Goal: Task Accomplishment & Management: Manage account settings

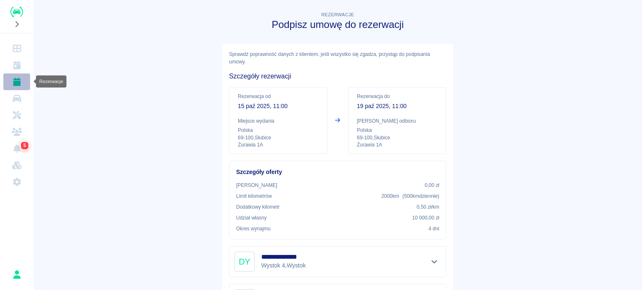
click at [22, 83] on link "Rezerwacje" at bounding box center [16, 82] width 27 height 17
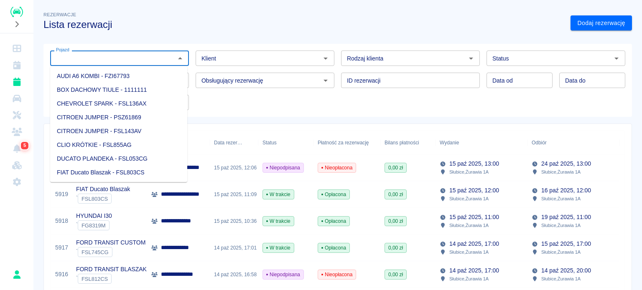
click at [126, 60] on input "Pojazd" at bounding box center [113, 58] width 120 height 10
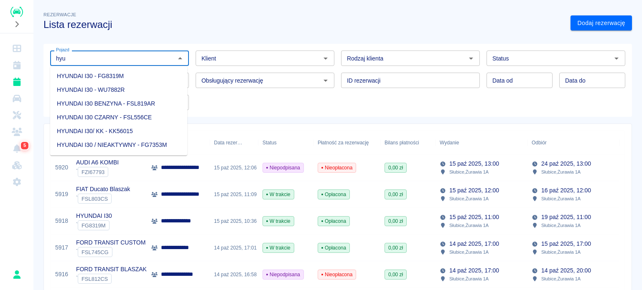
click at [162, 105] on li "HYUNDAI I30 BENZYNA - FSL819AR" at bounding box center [118, 104] width 137 height 14
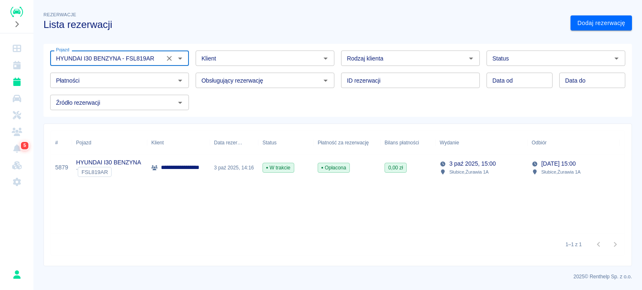
type input "HYUNDAI I30 BENZYNA - FSL819AR"
click at [339, 108] on div "Pojazd HYUNDAI I30 BENZYNA - FSL819AR Pojazd Klient Klient Rodzaj klienta Rodza…" at bounding box center [333, 77] width 581 height 66
click at [415, 162] on div "0,00 zł" at bounding box center [407, 168] width 55 height 27
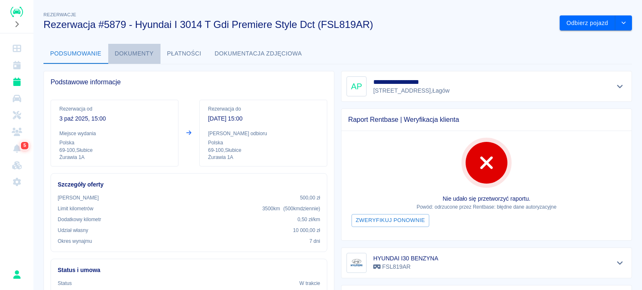
click at [145, 56] on button "Dokumenty" at bounding box center [134, 54] width 52 height 20
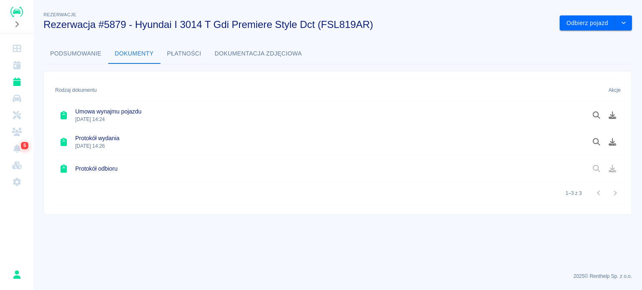
click at [78, 56] on button "Podsumowanie" at bounding box center [75, 54] width 65 height 20
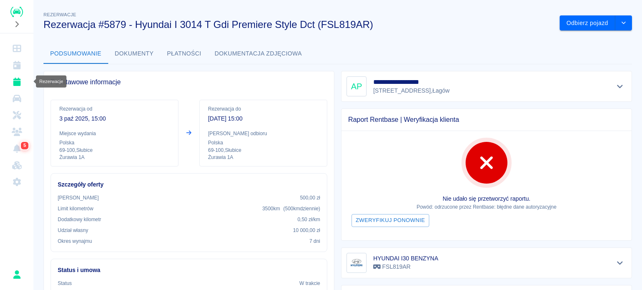
click at [15, 79] on icon "Rezerwacje" at bounding box center [17, 82] width 8 height 8
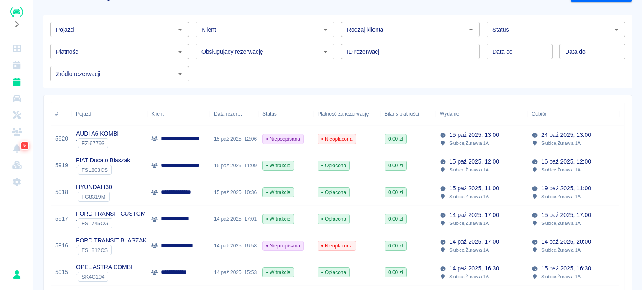
scroll to position [42, 0]
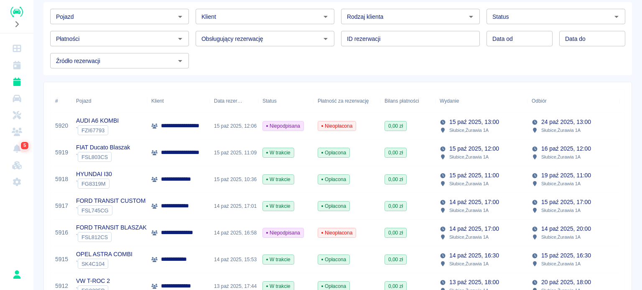
click at [239, 132] on div "15 paź 2025, 12:06" at bounding box center [234, 126] width 48 height 27
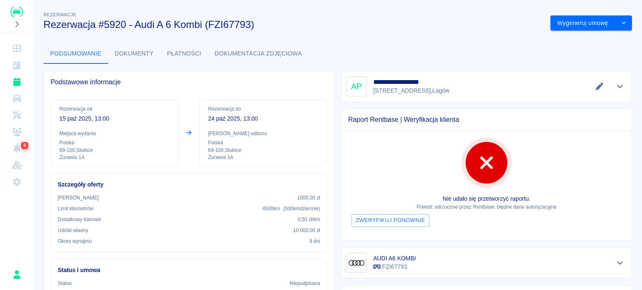
click at [334, 77] on div "**********" at bounding box center [482, 83] width 297 height 38
click at [342, 74] on div "**********" at bounding box center [486, 86] width 291 height 31
click at [355, 62] on div "Podsumowanie Dokumenty Płatności Dokumentacja zdjęciowa" at bounding box center [337, 54] width 588 height 20
click at [447, 81] on div "**********" at bounding box center [486, 86] width 280 height 20
click at [127, 51] on button "Dokumenty" at bounding box center [134, 54] width 52 height 20
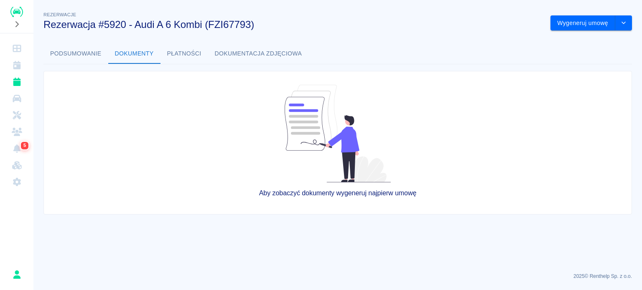
click at [68, 57] on button "Podsumowanie" at bounding box center [75, 54] width 65 height 20
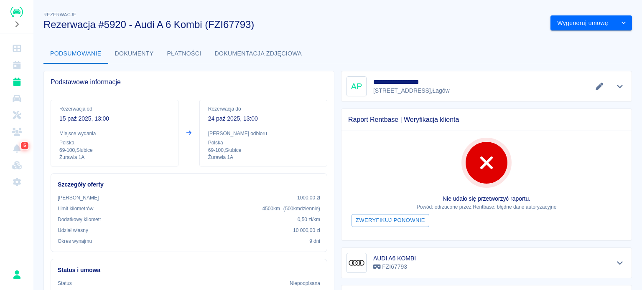
click at [188, 53] on button "Płatności" at bounding box center [184, 54] width 48 height 20
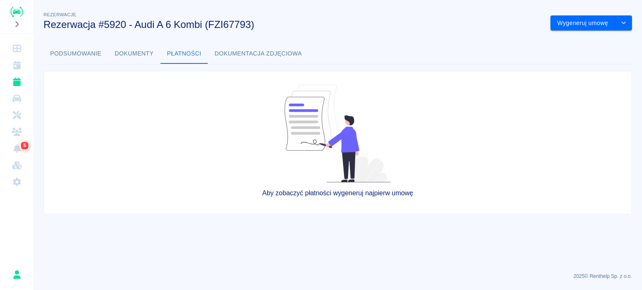
click at [227, 50] on button "Dokumentacja zdjęciowa" at bounding box center [258, 54] width 101 height 20
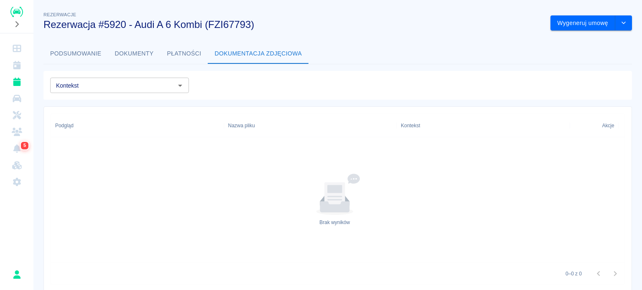
click at [133, 56] on button "Dokumenty" at bounding box center [134, 54] width 52 height 20
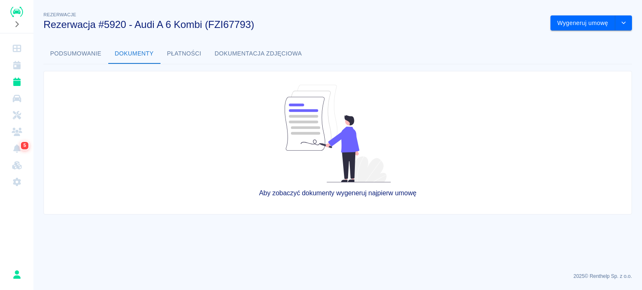
click at [94, 54] on button "Podsumowanie" at bounding box center [75, 54] width 65 height 20
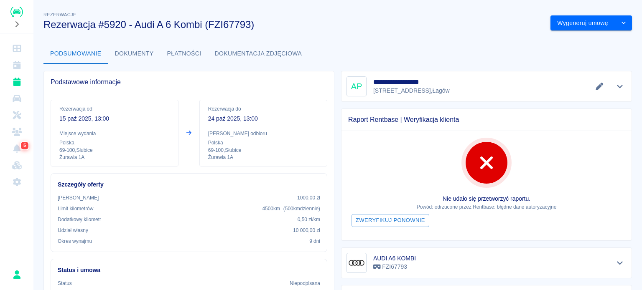
click at [328, 91] on div "Podstawowe informacje" at bounding box center [189, 82] width 290 height 22
click at [620, 25] on icon "drop-down" at bounding box center [623, 22] width 7 height 5
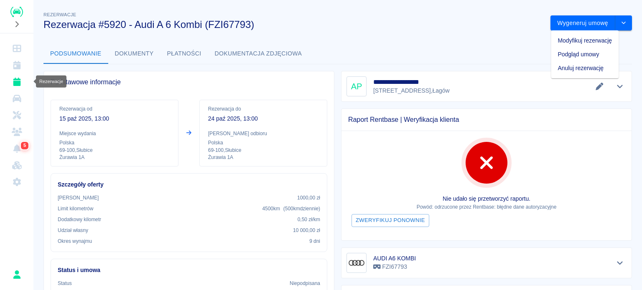
click at [20, 82] on icon "Rezerwacje" at bounding box center [17, 82] width 8 height 8
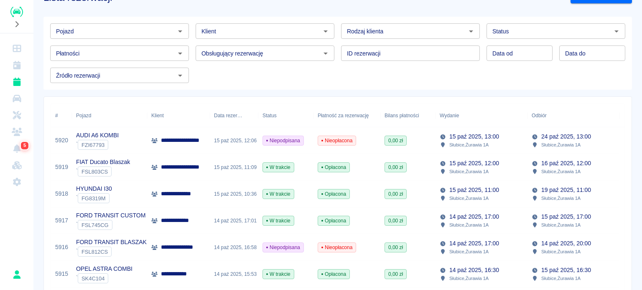
scroll to position [42, 0]
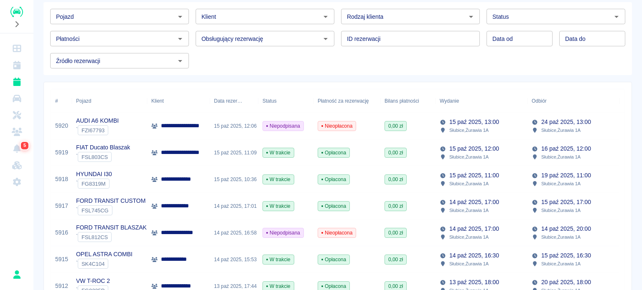
click at [118, 129] on div "` FZI67793" at bounding box center [97, 130] width 43 height 10
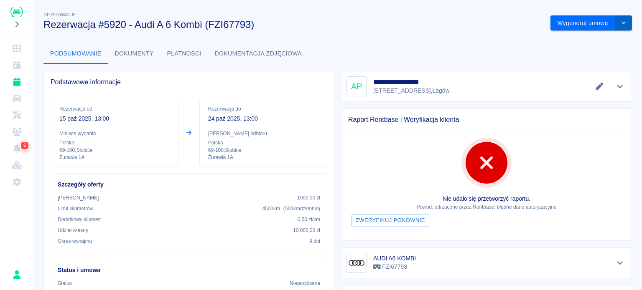
click at [621, 17] on button "drop-down" at bounding box center [623, 22] width 17 height 15
click at [20, 81] on icon "Rezerwacje" at bounding box center [17, 82] width 8 height 8
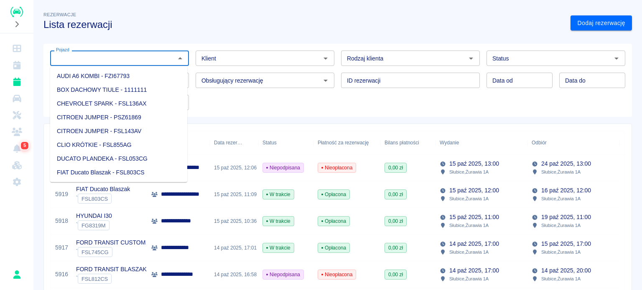
click at [115, 61] on input "Pojazd" at bounding box center [113, 58] width 120 height 10
type input "8"
click at [234, 102] on div "Pojazd Pojazd Klient Klient Rodzaj klienta Rodzaj klienta Status Status Płatnoś…" at bounding box center [333, 77] width 581 height 66
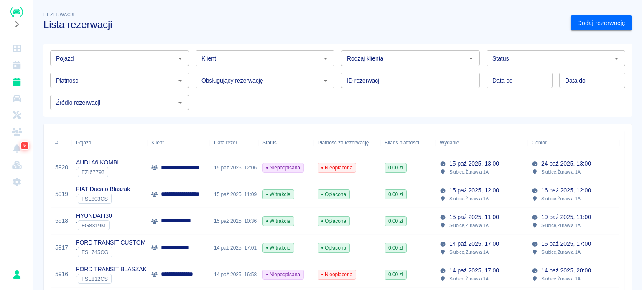
click at [373, 170] on div "Nieopłacona" at bounding box center [346, 168] width 67 height 27
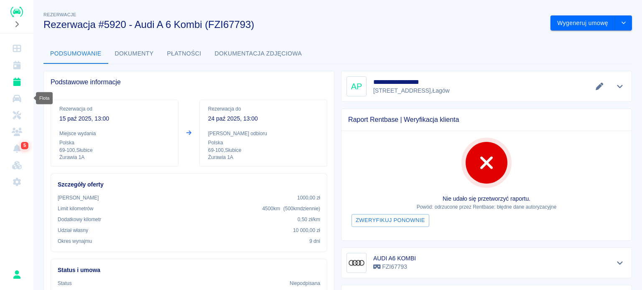
click at [25, 99] on link "Flota" at bounding box center [16, 98] width 27 height 17
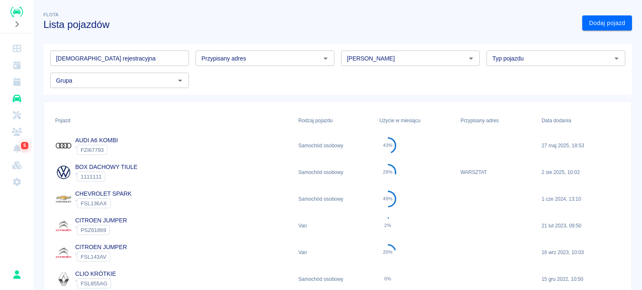
click at [376, 63] on div "[PERSON_NAME]" at bounding box center [410, 58] width 139 height 15
click at [367, 72] on li "Audi" at bounding box center [406, 76] width 137 height 14
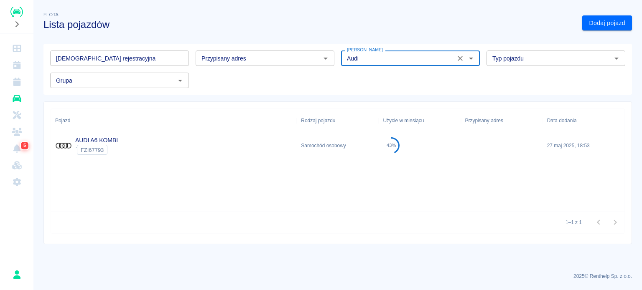
type input "Audi"
click at [216, 155] on div "AUDI A6 KOMBI ` FZI67793" at bounding box center [174, 145] width 246 height 27
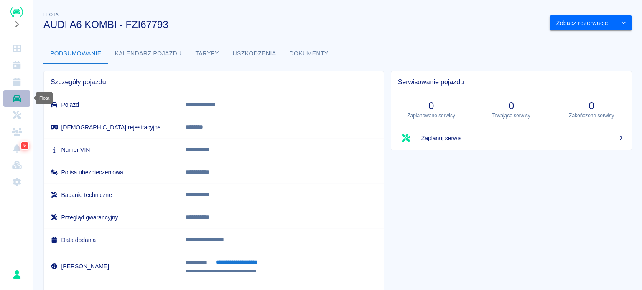
click at [22, 101] on link "Flota" at bounding box center [16, 98] width 27 height 17
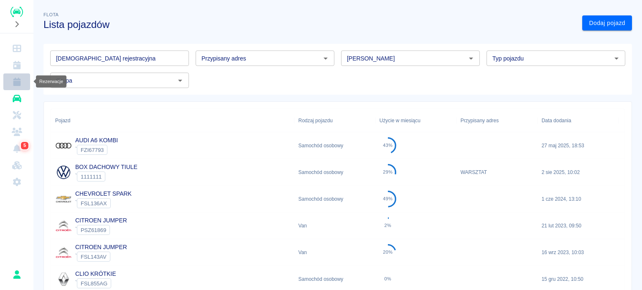
click at [19, 84] on icon "Rezerwacje" at bounding box center [17, 82] width 8 height 8
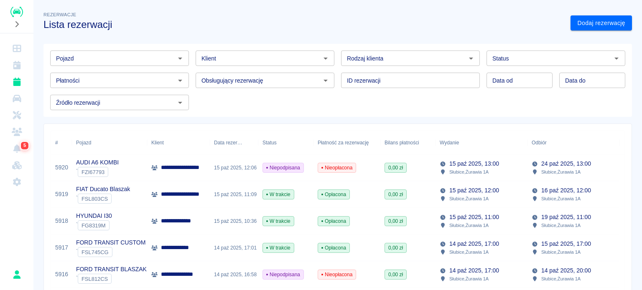
click at [80, 58] on input "Pojazd" at bounding box center [113, 58] width 120 height 10
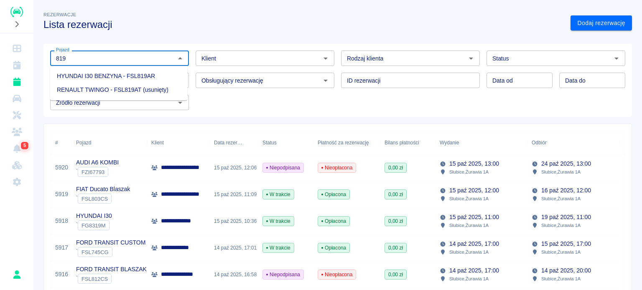
click at [111, 76] on li "HYUNDAI I30 BENZYNA - FSL819AR" at bounding box center [118, 76] width 137 height 14
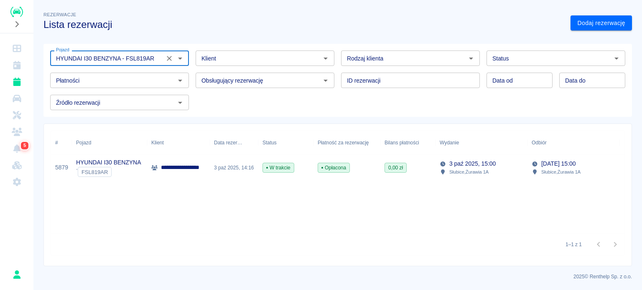
type input "HYUNDAI I30 BENZYNA - FSL819AR"
click at [208, 169] on p "**********" at bounding box center [185, 167] width 48 height 9
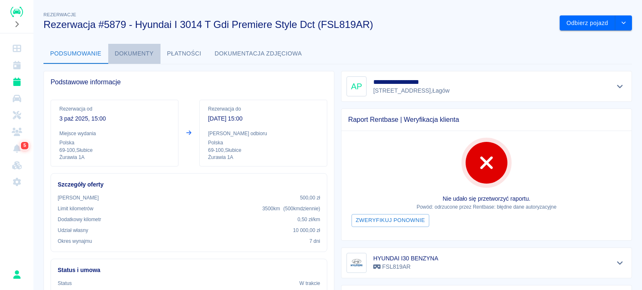
click at [139, 55] on button "Dokumenty" at bounding box center [134, 54] width 52 height 20
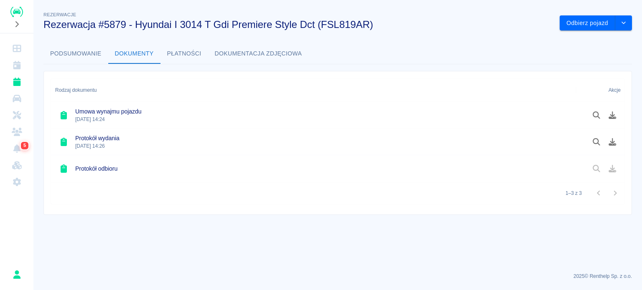
click at [84, 53] on button "Podsumowanie" at bounding box center [75, 54] width 65 height 20
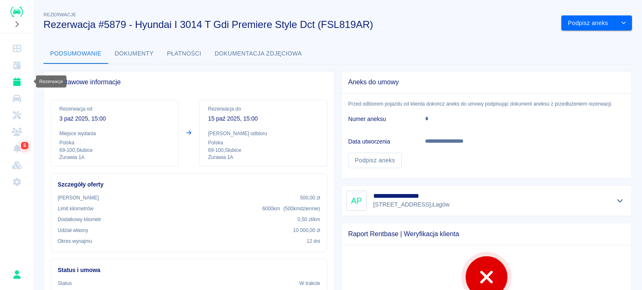
click at [15, 83] on icon "Rezerwacje" at bounding box center [17, 82] width 8 height 8
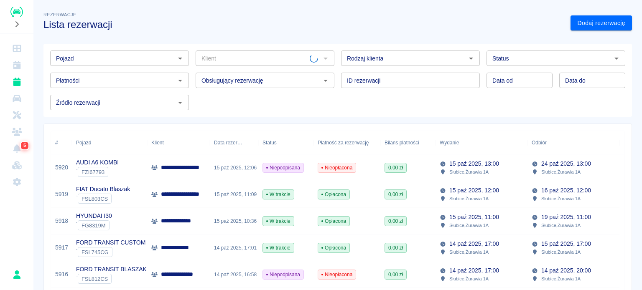
click at [127, 171] on div "AUDI A6 KOMBI ` FZI67793" at bounding box center [109, 168] width 75 height 27
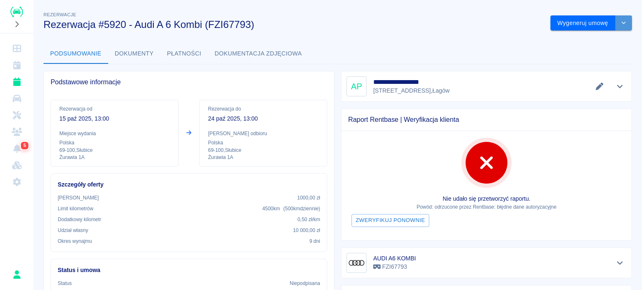
click at [620, 23] on icon "drop-down" at bounding box center [623, 22] width 7 height 5
click at [590, 41] on li "Modyfikuj rezerwację" at bounding box center [585, 41] width 68 height 14
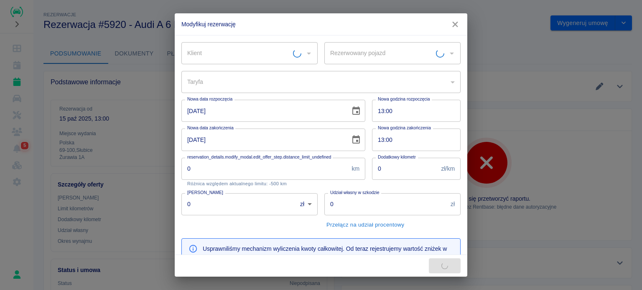
type input "AUDI A6 KOMBI - FZI67793"
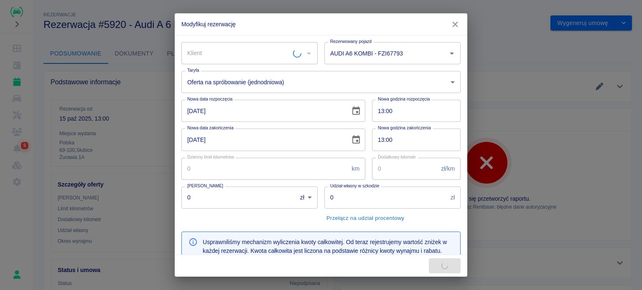
type input "500"
type input "0.5"
type input "1000"
type input "10000"
type input "2700"
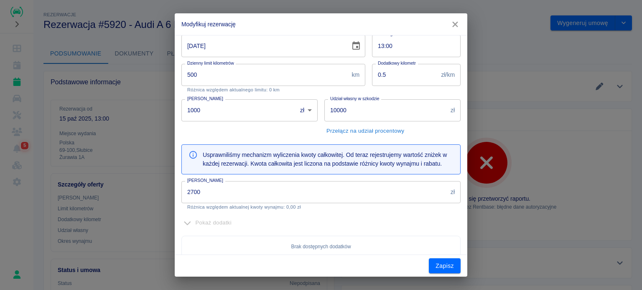
type input "Aliaksei Prokharau"
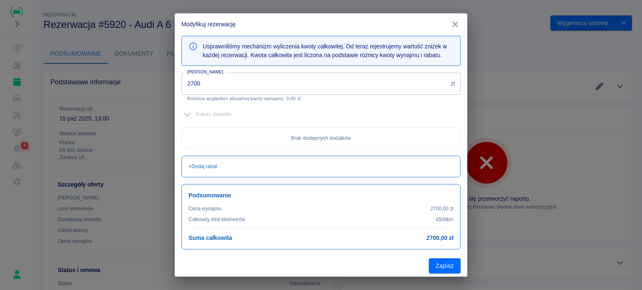
scroll to position [204, 0]
click at [239, 76] on input "2700" at bounding box center [314, 82] width 266 height 22
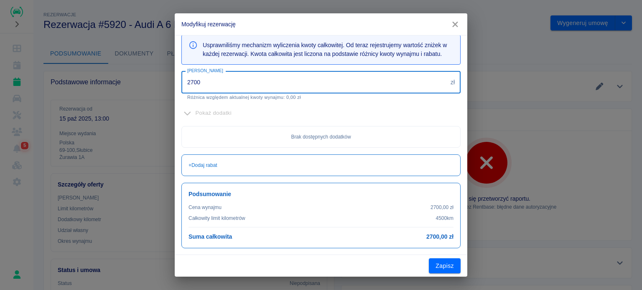
click at [239, 76] on input "2700" at bounding box center [314, 82] width 266 height 22
type input "2400"
click at [381, 120] on div "Pokaż dodatki Brak dostępnych dodatków" at bounding box center [318, 124] width 286 height 48
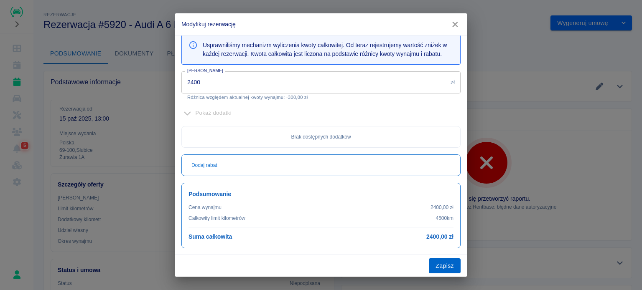
click at [438, 262] on button "Zapisz" at bounding box center [445, 266] width 32 height 15
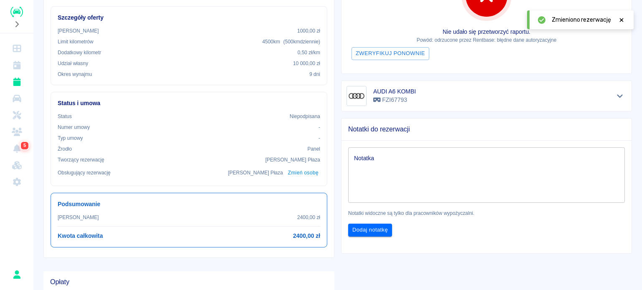
scroll to position [0, 0]
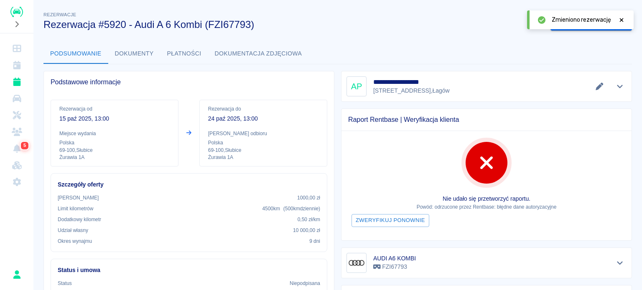
click at [622, 18] on icon at bounding box center [621, 20] width 8 height 6
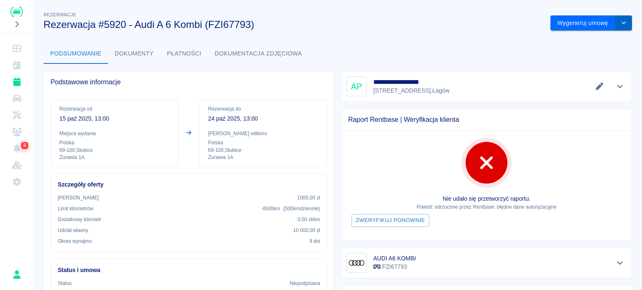
click at [622, 25] on button "drop-down" at bounding box center [623, 22] width 17 height 15
click at [595, 41] on li "Modyfikuj rezerwację" at bounding box center [585, 41] width 68 height 14
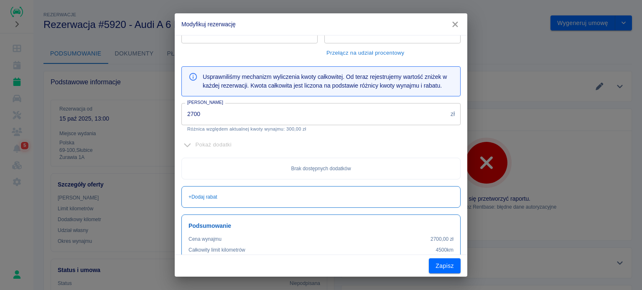
scroll to position [204, 0]
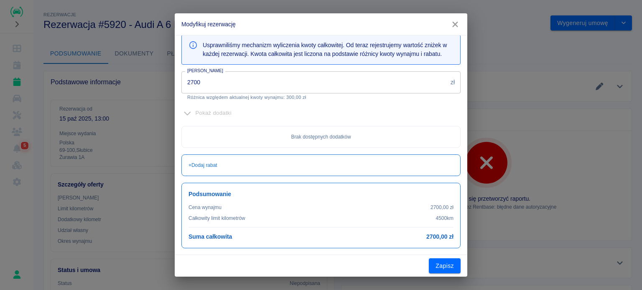
click at [241, 86] on input "2700" at bounding box center [314, 82] width 266 height 22
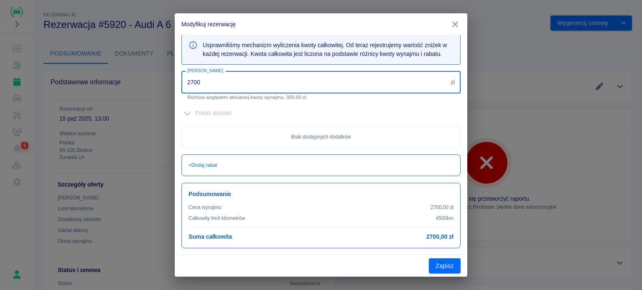
click at [241, 86] on input "2700" at bounding box center [314, 82] width 266 height 22
type input "1550"
click at [449, 270] on button "Zapisz" at bounding box center [445, 266] width 32 height 15
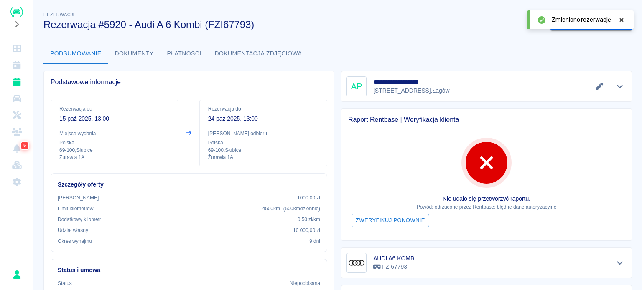
click at [623, 18] on icon at bounding box center [621, 20] width 4 height 4
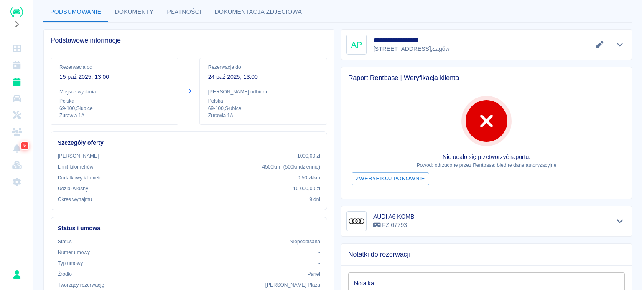
scroll to position [0, 0]
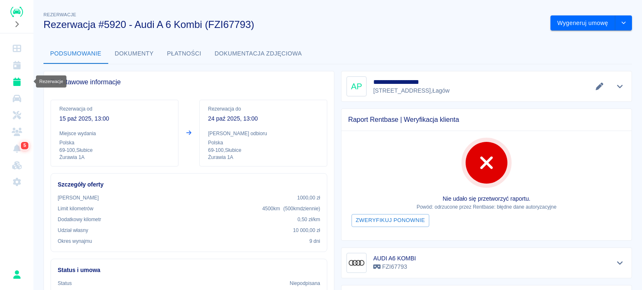
click at [18, 88] on link "Rezerwacje" at bounding box center [16, 82] width 27 height 17
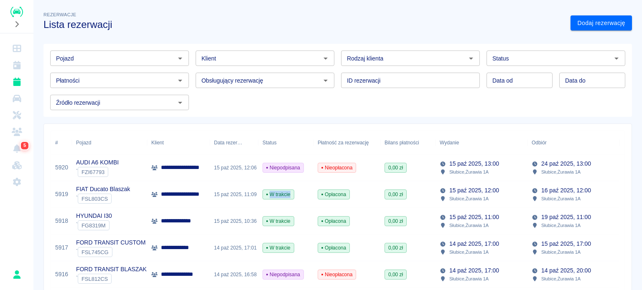
drag, startPoint x: 269, startPoint y: 195, endPoint x: 291, endPoint y: 193, distance: 22.2
click at [289, 193] on span "W trakcie" at bounding box center [278, 195] width 31 height 8
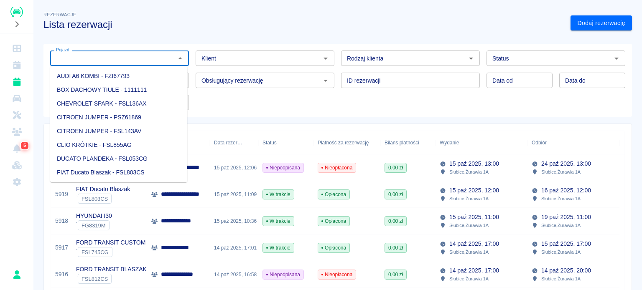
click at [154, 55] on input "Pojazd" at bounding box center [113, 58] width 120 height 10
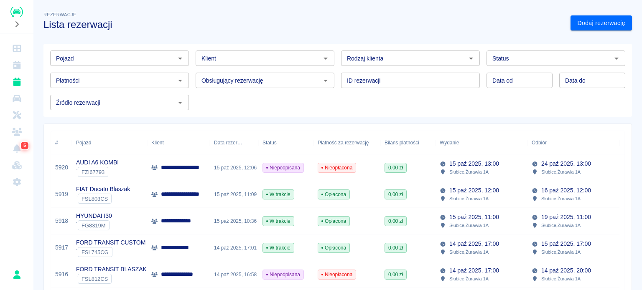
click at [83, 57] on input "Pojazd" at bounding box center [113, 58] width 120 height 10
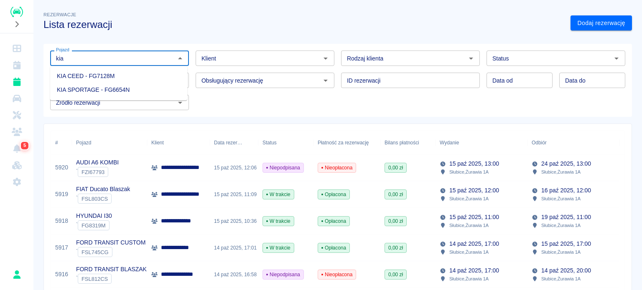
click at [127, 86] on li "KIA SPORTAGE - FG6654N" at bounding box center [118, 90] width 137 height 14
type input "KIA SPORTAGE - FG6654N"
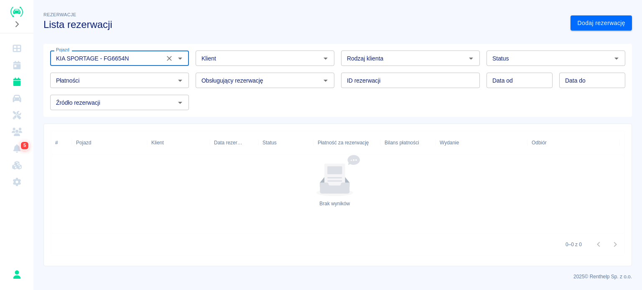
click at [168, 56] on icon "Wyczyść" at bounding box center [169, 58] width 8 height 8
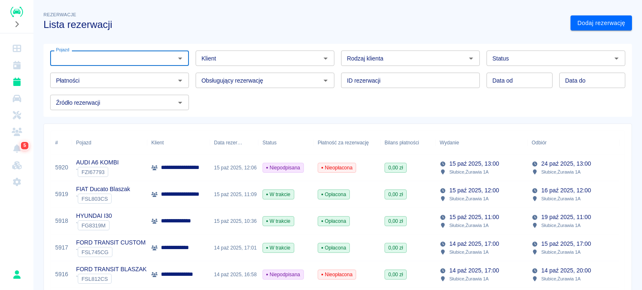
click at [127, 59] on input "Pojazd" at bounding box center [113, 58] width 120 height 10
click at [119, 72] on li "KIA CEED - FG7128M" at bounding box center [118, 76] width 137 height 14
type input "KIA CEED - FG7128M"
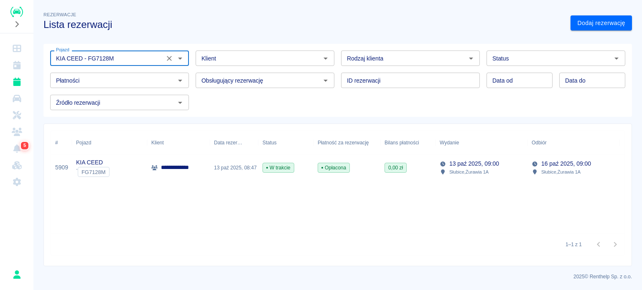
click at [170, 61] on icon "Wyczyść" at bounding box center [169, 58] width 8 height 8
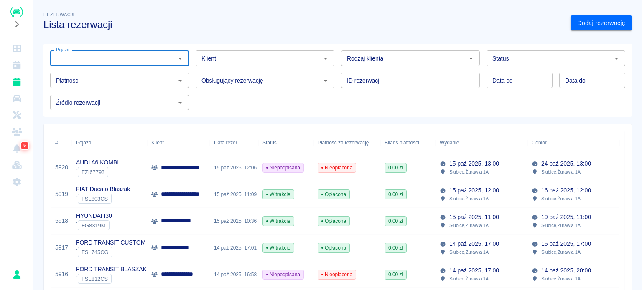
click at [189, 66] on div "Obsługujący rezerwację Obsługujący rezerwację" at bounding box center [261, 77] width 145 height 22
click at [189, 67] on div "Obsługujący rezerwację Obsługujący rezerwację" at bounding box center [261, 77] width 145 height 22
click at [204, 59] on div "Klient Klient" at bounding box center [264, 58] width 139 height 15
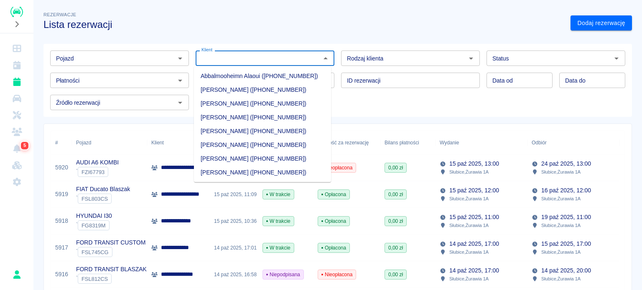
click at [163, 60] on input "Pojazd" at bounding box center [113, 58] width 120 height 10
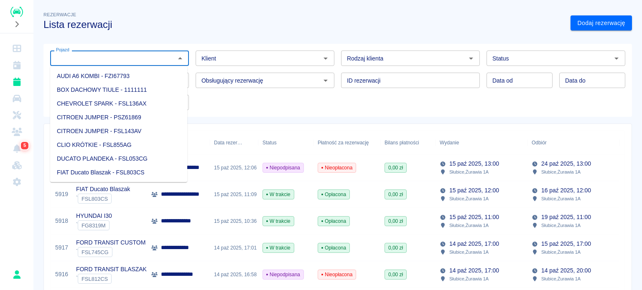
click at [280, 95] on div "Pojazd Pojazd Klient Klient Rodzaj klienta Rodzaj klienta Status Status Płatnoś…" at bounding box center [333, 77] width 581 height 66
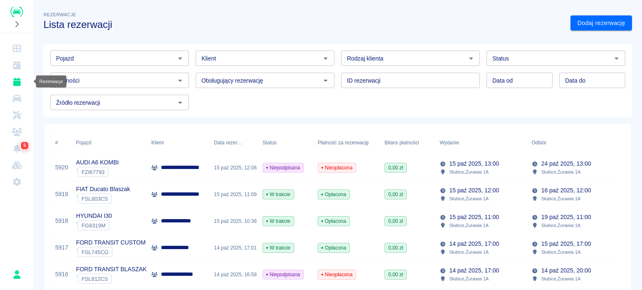
click at [18, 84] on icon "Rezerwacje" at bounding box center [17, 82] width 8 height 8
click at [214, 107] on div "Pojazd Pojazd Klient Klient Rodzaj klienta Rodzaj klienta Status Status Płatnoś…" at bounding box center [333, 77] width 581 height 66
click at [22, 89] on link "Rezerwacje" at bounding box center [16, 82] width 27 height 17
click at [215, 55] on input "Klient" at bounding box center [258, 58] width 120 height 10
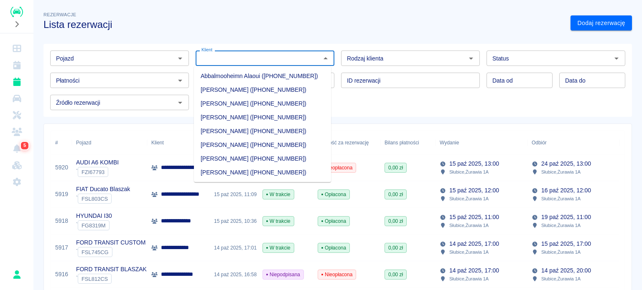
drag, startPoint x: 203, startPoint y: 59, endPoint x: 190, endPoint y: 56, distance: 13.0
click at [203, 58] on input "Klient" at bounding box center [258, 58] width 120 height 10
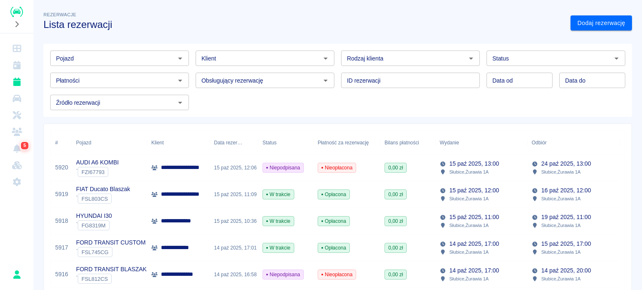
click at [184, 66] on div "Płatności Płatności" at bounding box center [115, 77] width 145 height 22
click at [189, 67] on div "Obsługujący rezerwację Obsługujący rezerwację" at bounding box center [261, 77] width 145 height 22
click at [189, 66] on div "Obsługujący rezerwację Obsługujący rezerwację" at bounding box center [261, 77] width 145 height 22
click at [189, 67] on div "Obsługujący rezerwację Obsługujący rezerwację" at bounding box center [261, 77] width 145 height 22
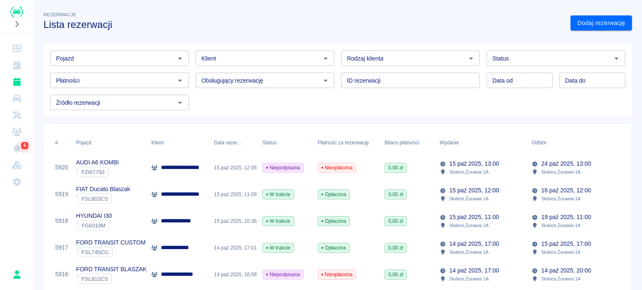
click at [189, 66] on div "Obsługujący rezerwację Obsługujący rezerwację" at bounding box center [261, 77] width 145 height 22
click at [18, 85] on icon "Rezerwacje" at bounding box center [17, 82] width 8 height 8
click at [17, 81] on icon "Rezerwacje" at bounding box center [17, 82] width 8 height 8
drag, startPoint x: 110, startPoint y: 24, endPoint x: 50, endPoint y: 27, distance: 60.7
click at [50, 27] on h3 "Lista rezerwacji" at bounding box center [303, 25] width 520 height 12
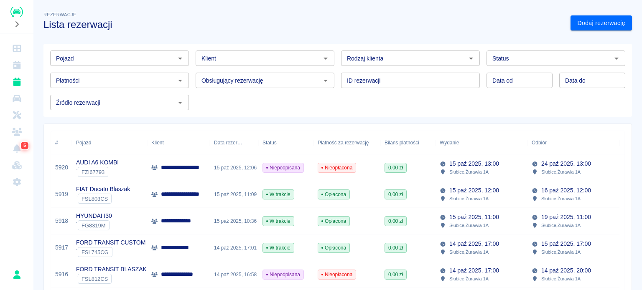
click at [179, 22] on h3 "Lista rezerwacji" at bounding box center [303, 25] width 520 height 12
drag, startPoint x: 41, startPoint y: 25, endPoint x: 118, endPoint y: 23, distance: 76.9
click at [118, 23] on div "Rezerwacje Lista rezerwacji" at bounding box center [300, 16] width 527 height 27
click at [119, 23] on h3 "Lista rezerwacji" at bounding box center [303, 25] width 520 height 12
drag, startPoint x: 47, startPoint y: 14, endPoint x: 117, endPoint y: 25, distance: 71.1
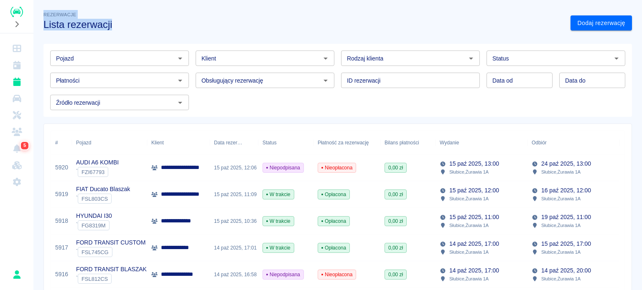
click at [117, 25] on div "Rezerwacje Lista rezerwacji" at bounding box center [300, 16] width 527 height 27
click at [117, 24] on h3 "Lista rezerwacji" at bounding box center [303, 25] width 520 height 12
drag, startPoint x: 103, startPoint y: 26, endPoint x: 43, endPoint y: 15, distance: 60.5
click at [43, 15] on div "Rezerwacje Lista rezerwacji" at bounding box center [300, 16] width 527 height 27
click at [38, 13] on div "Rezerwacje Lista rezerwacji" at bounding box center [300, 16] width 527 height 27
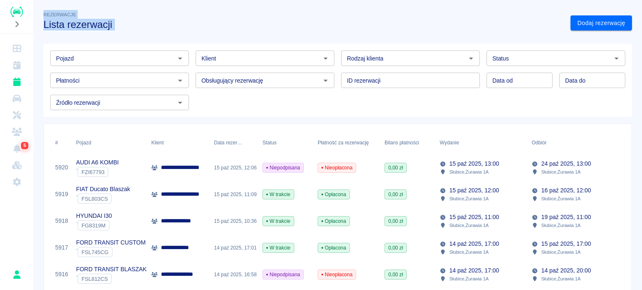
drag, startPoint x: 42, startPoint y: 12, endPoint x: 121, endPoint y: 33, distance: 81.7
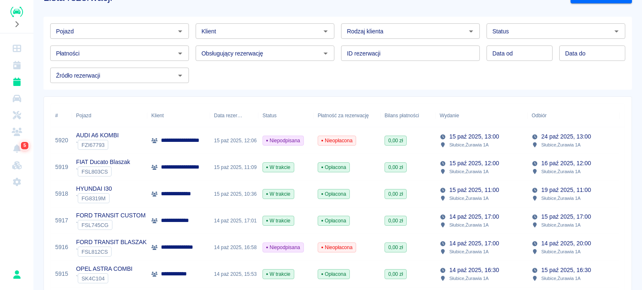
scroll to position [42, 0]
